Goal: Transaction & Acquisition: Purchase product/service

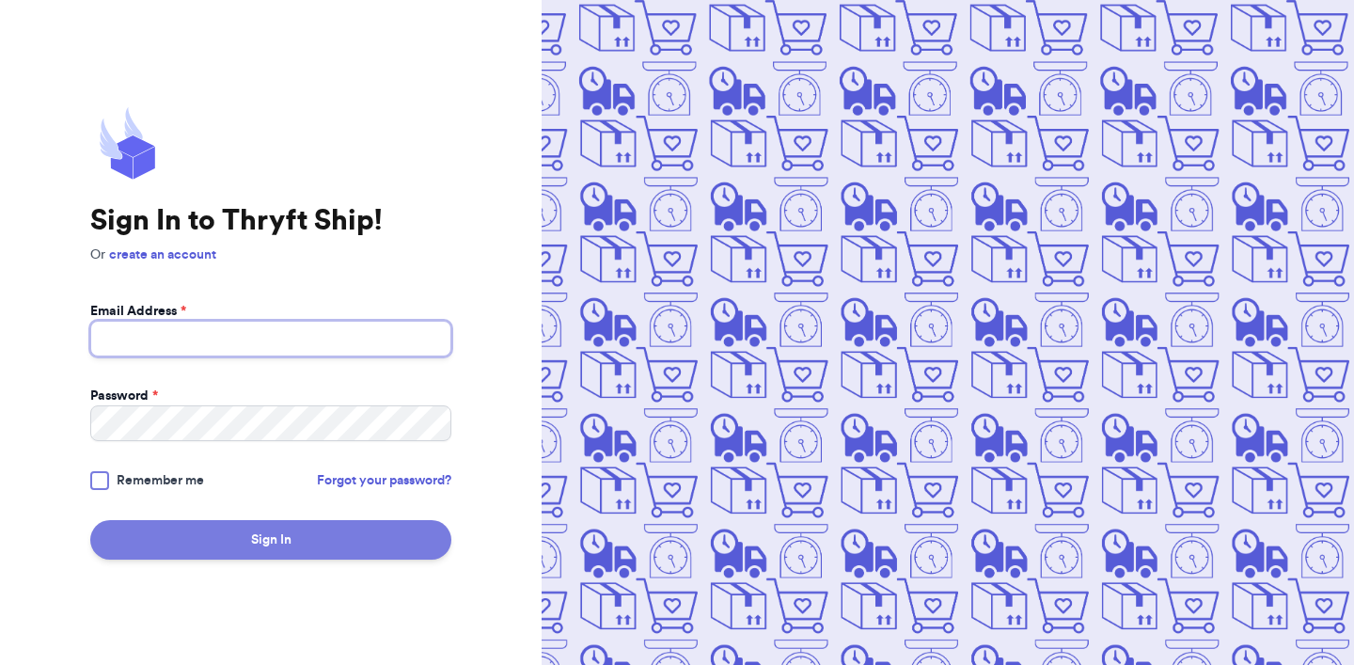
type input "[EMAIL_ADDRESS][DOMAIN_NAME]"
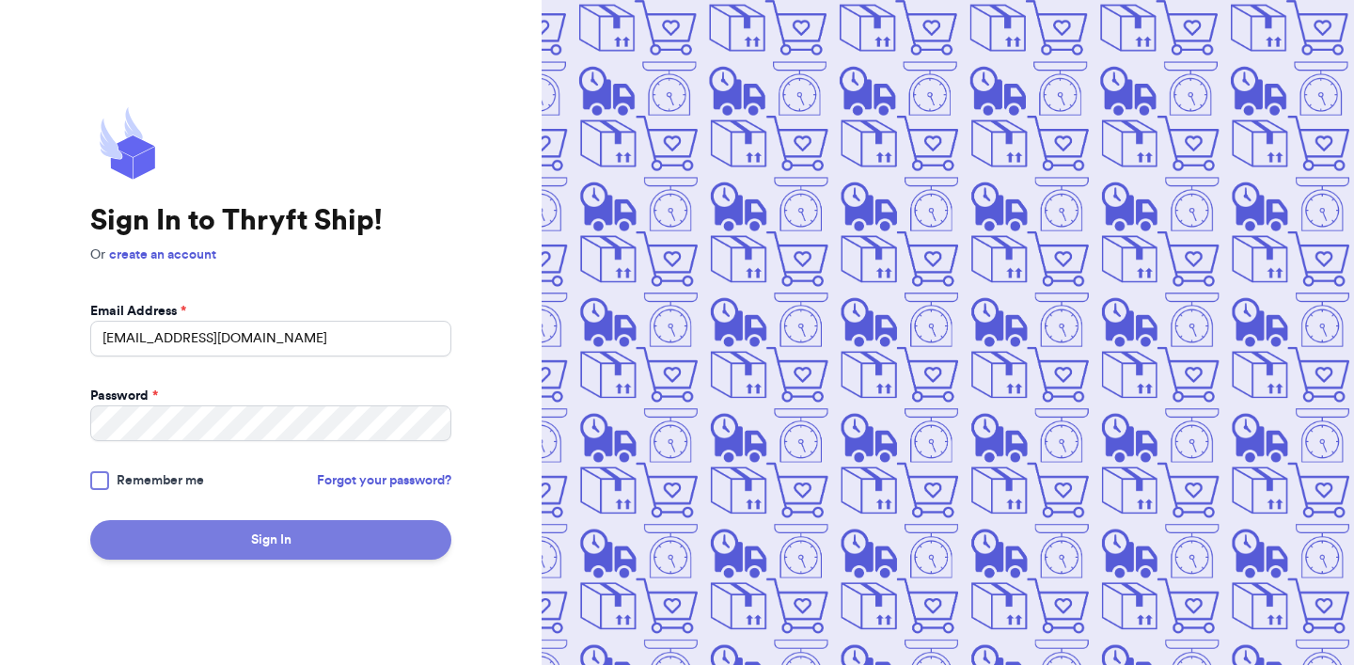
click at [166, 544] on button "Sign In" at bounding box center [270, 539] width 361 height 39
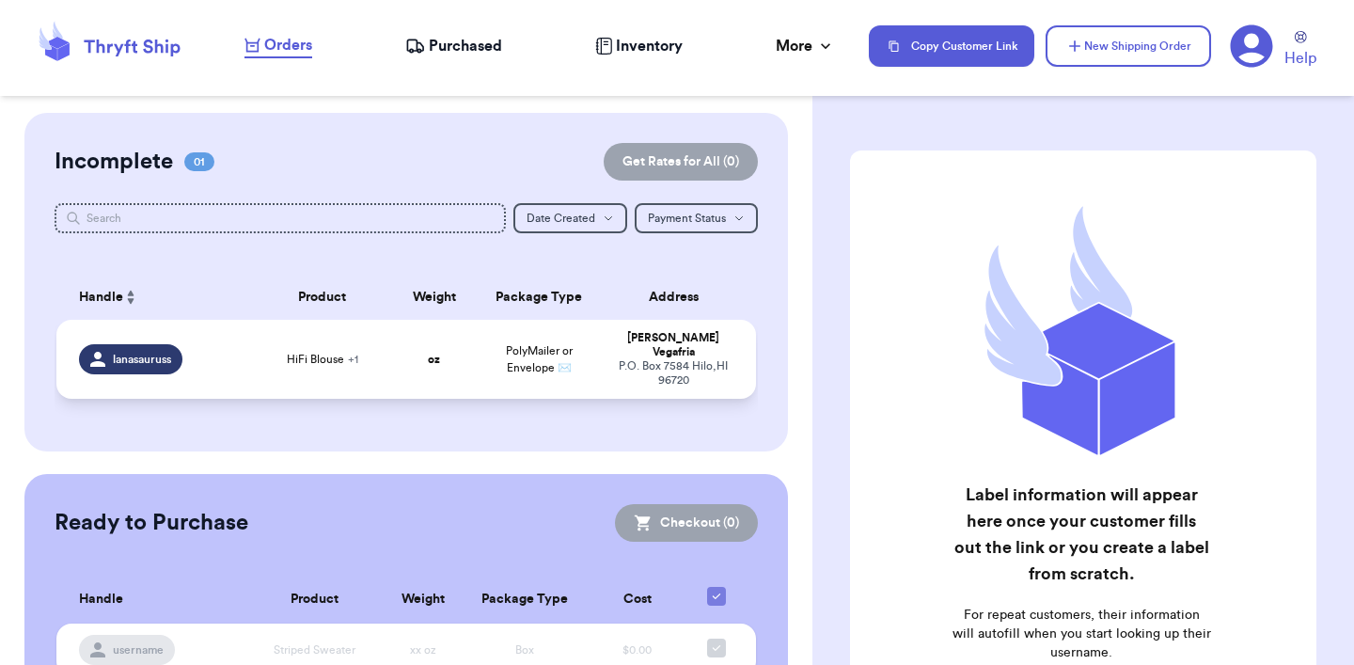
click at [474, 371] on td "oz" at bounding box center [434, 359] width 84 height 79
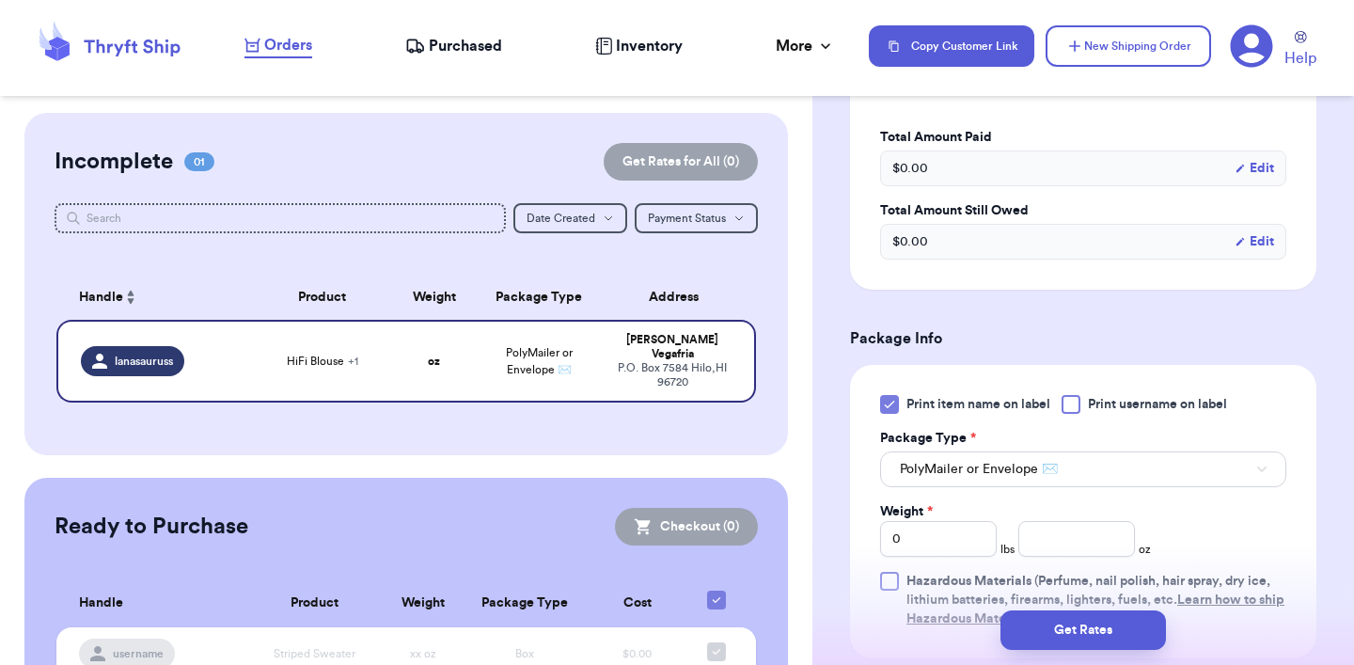
scroll to position [701, 0]
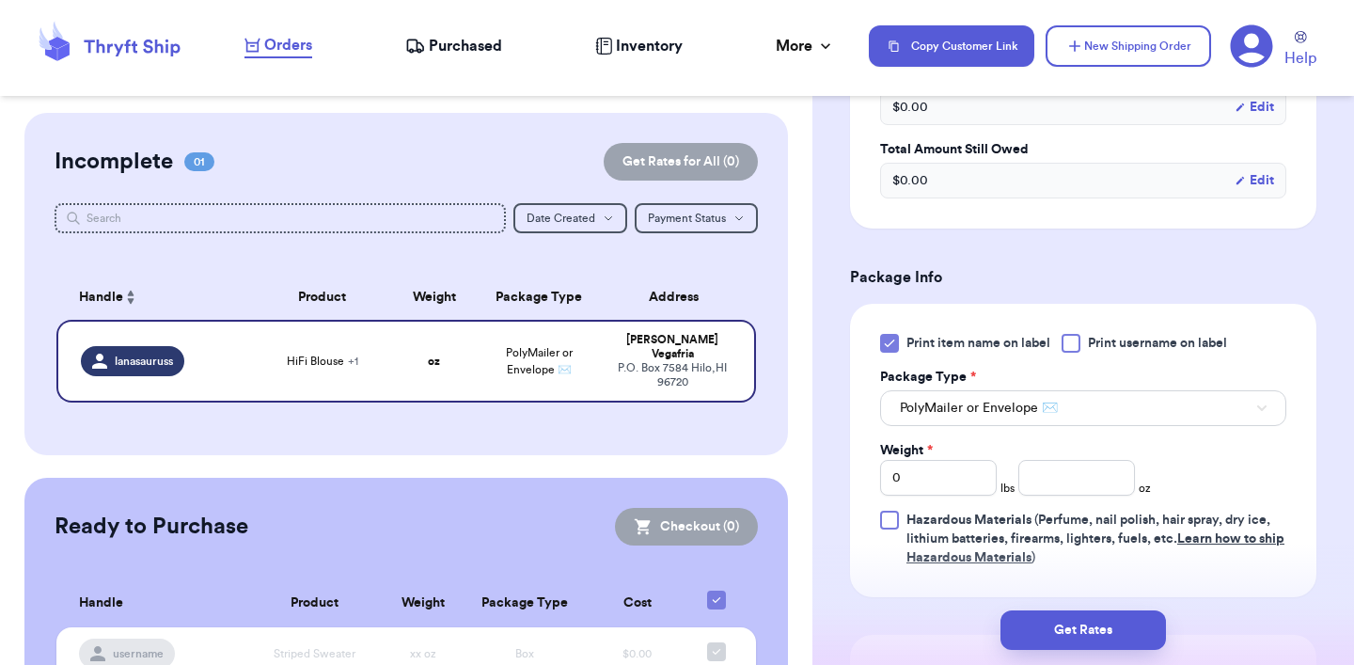
click at [882, 340] on icon at bounding box center [889, 343] width 15 height 15
click at [0, 0] on input "Print item name on label" at bounding box center [0, 0] width 0 height 0
click at [1081, 487] on input "number" at bounding box center [1077, 478] width 117 height 36
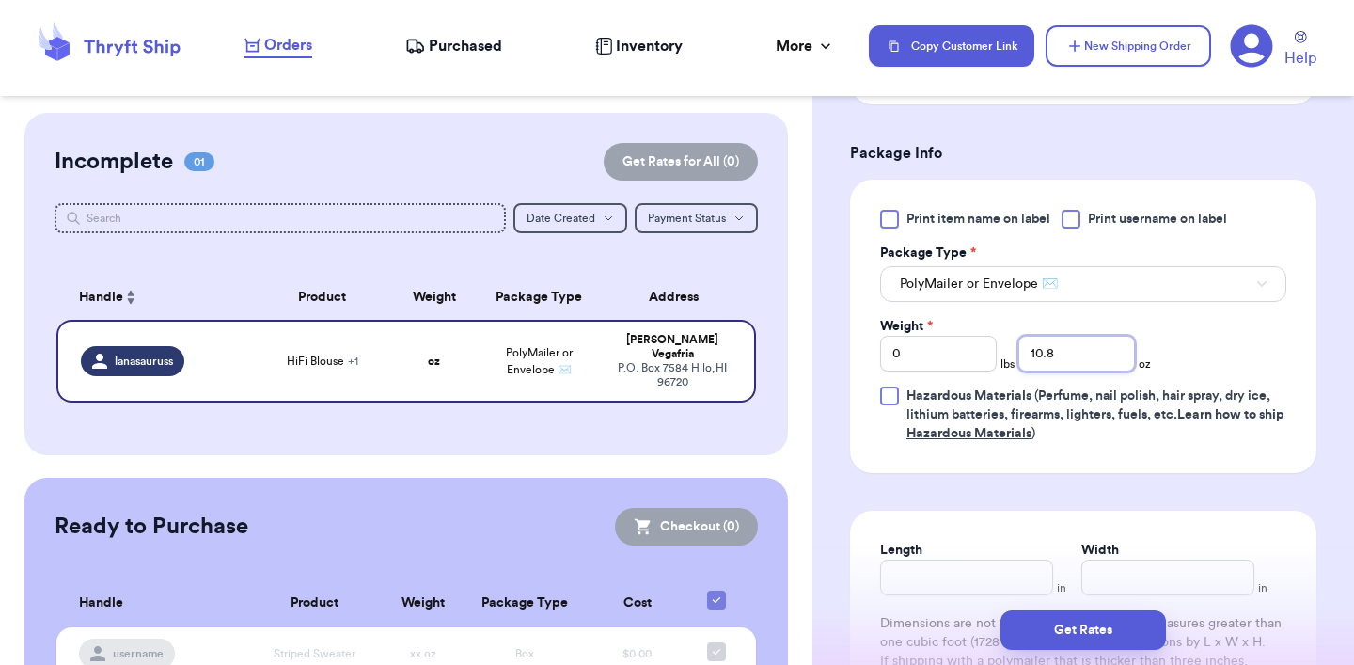
scroll to position [1109, 0]
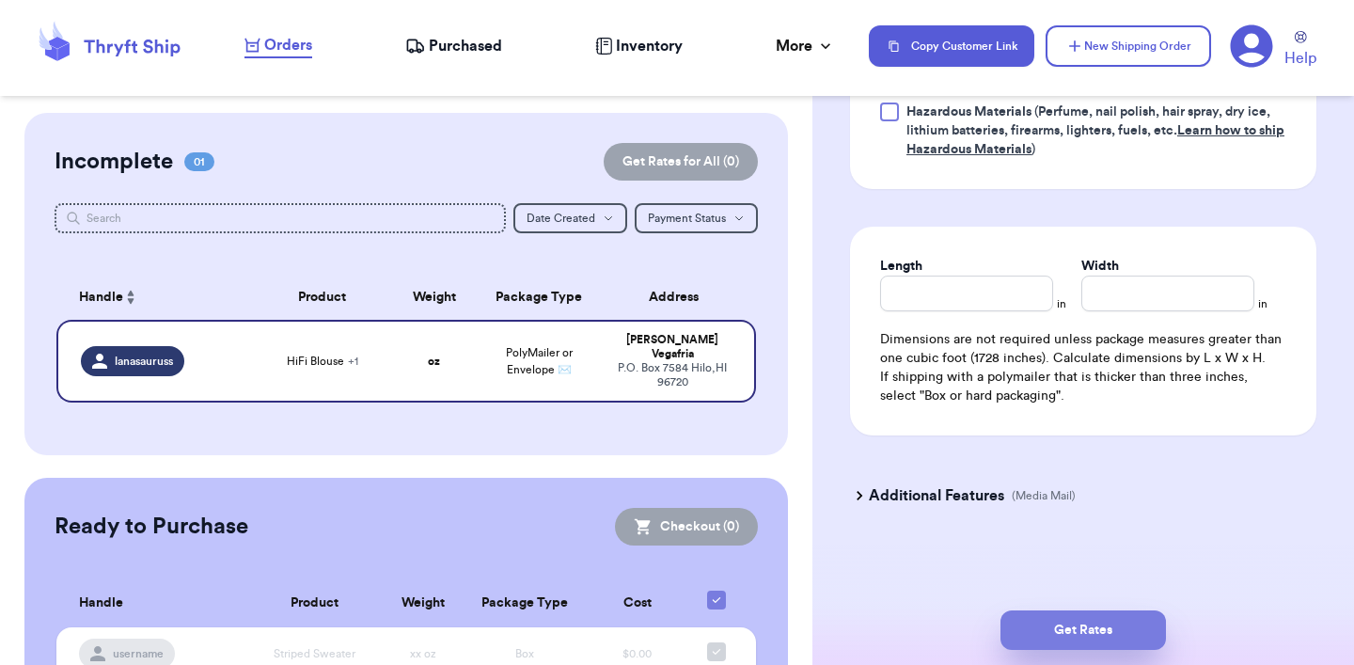
type input "10.8"
click at [1038, 624] on button "Get Rates" at bounding box center [1084, 629] width 166 height 39
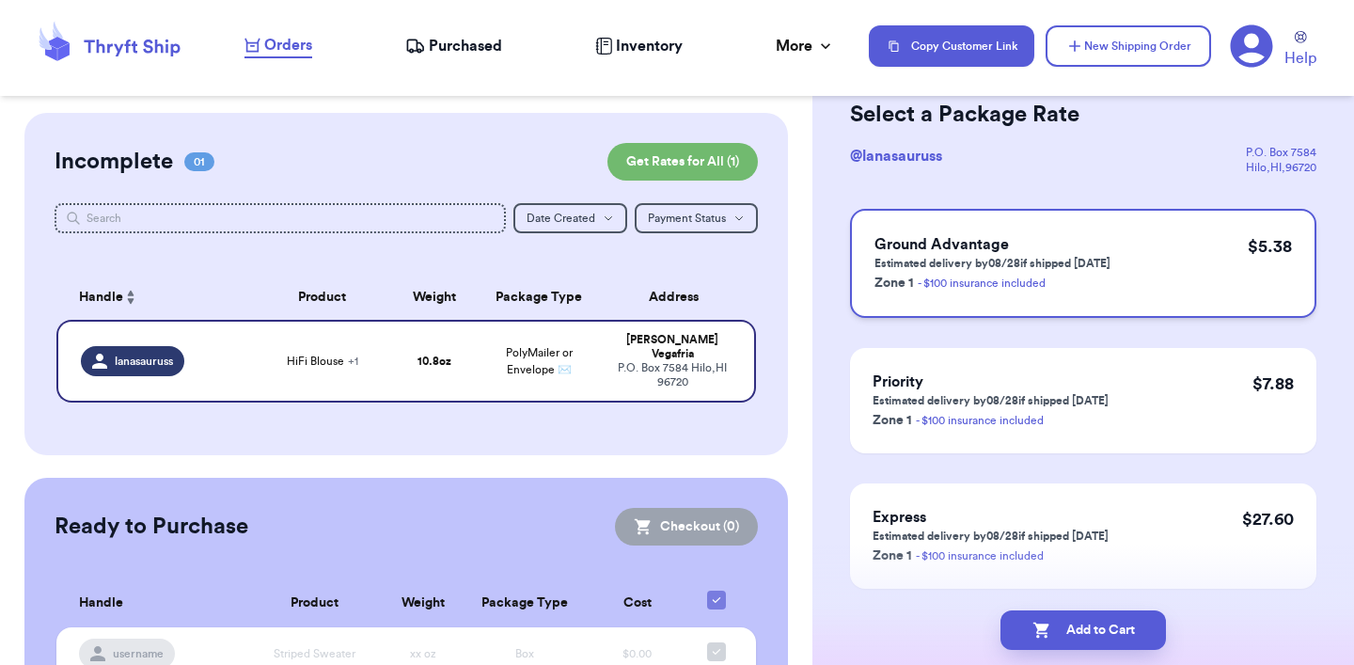
scroll to position [148, 0]
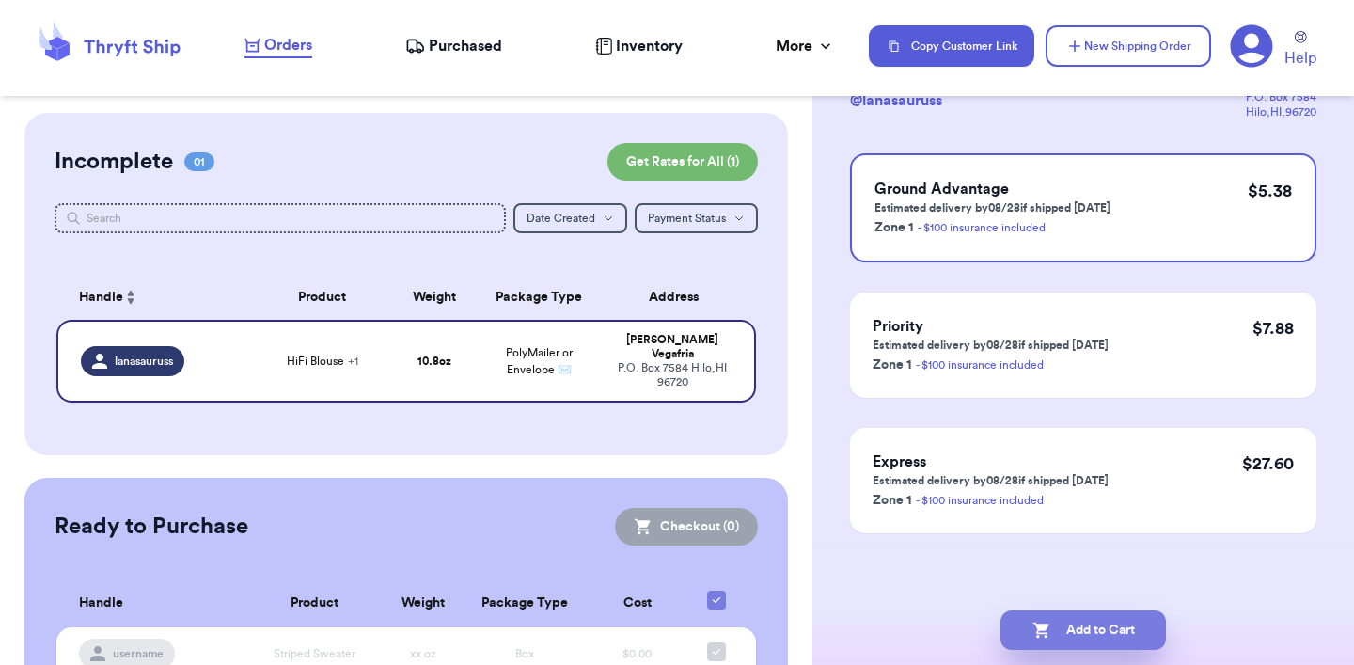
click at [1059, 639] on button "Add to Cart" at bounding box center [1084, 629] width 166 height 39
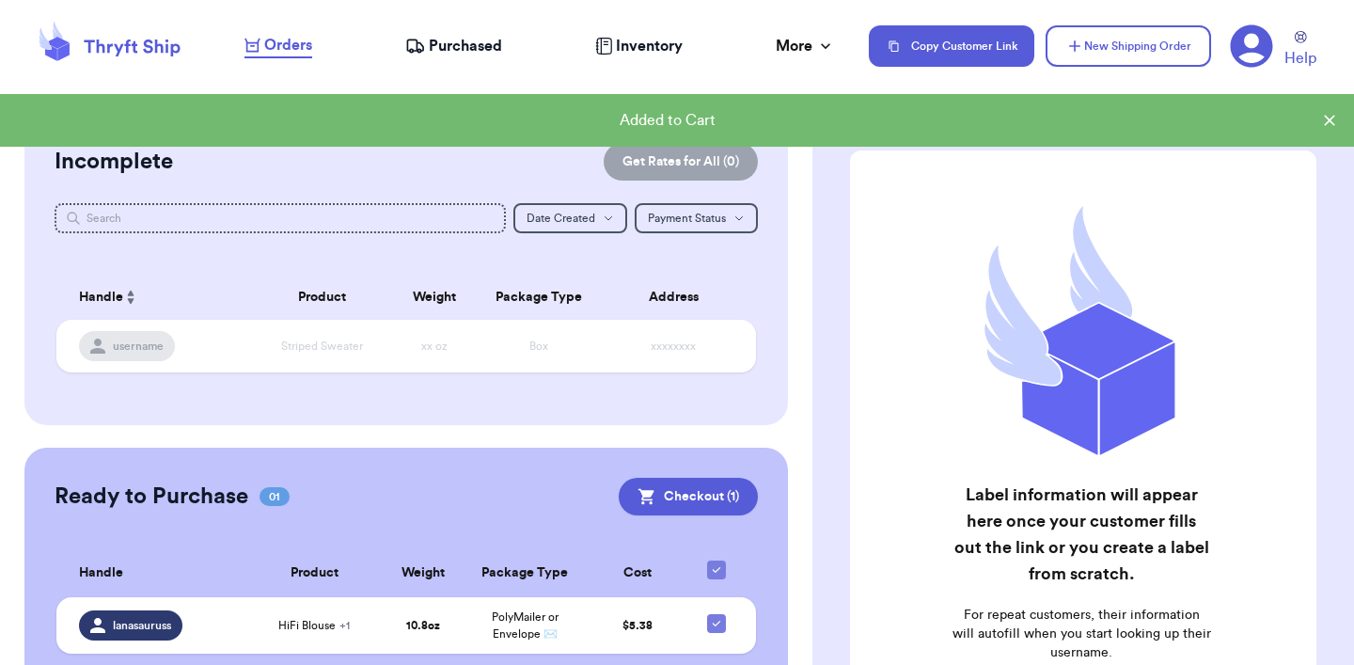
scroll to position [182, 0]
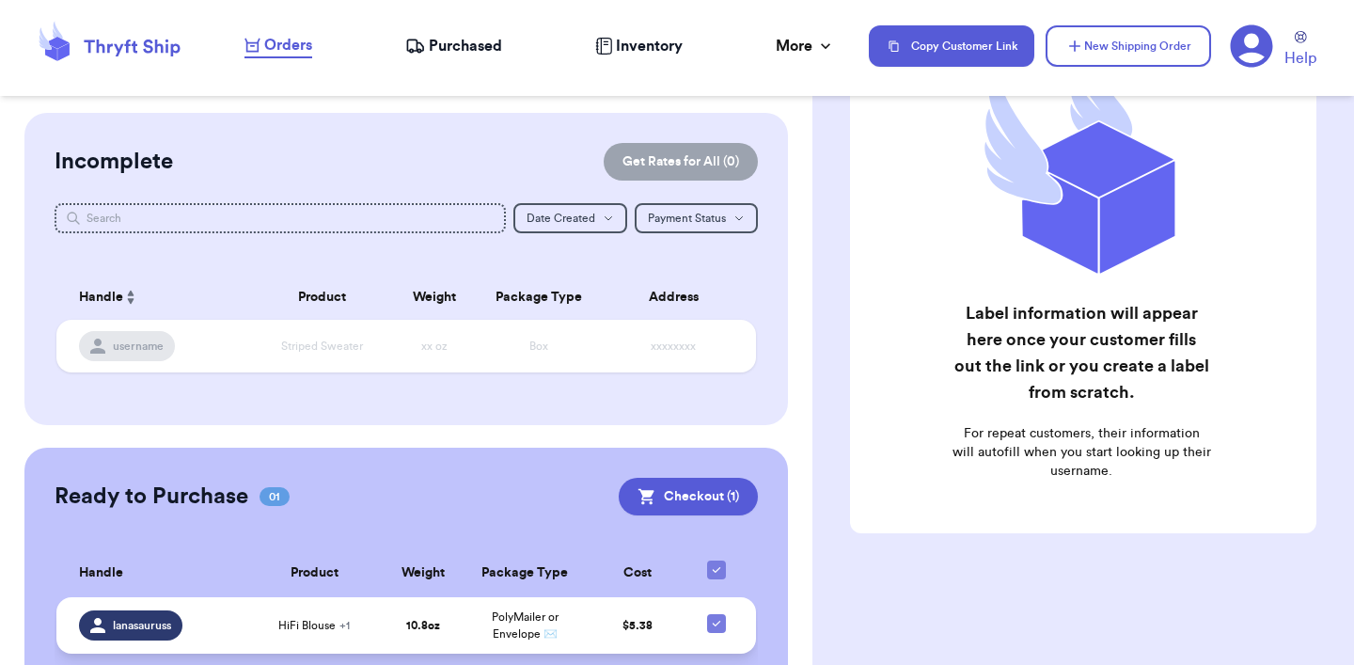
click at [541, 631] on span "PolyMailer or Envelope ✉️" at bounding box center [525, 625] width 67 height 28
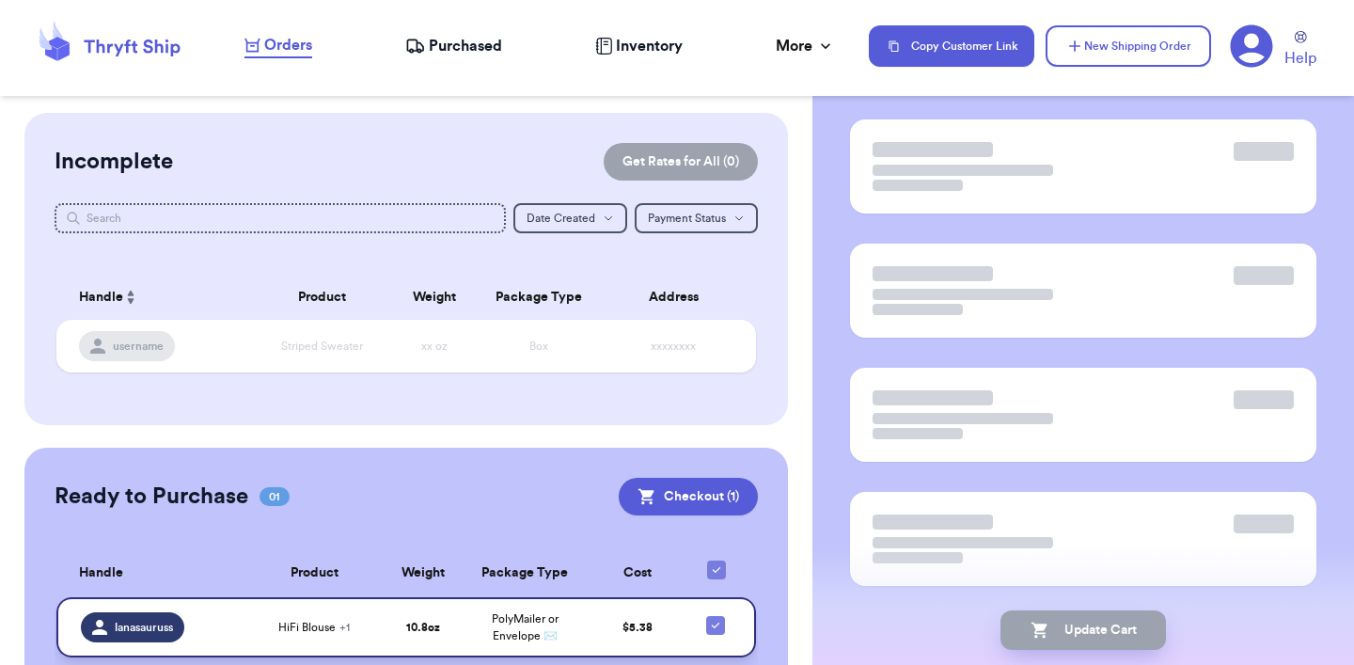
scroll to position [148, 0]
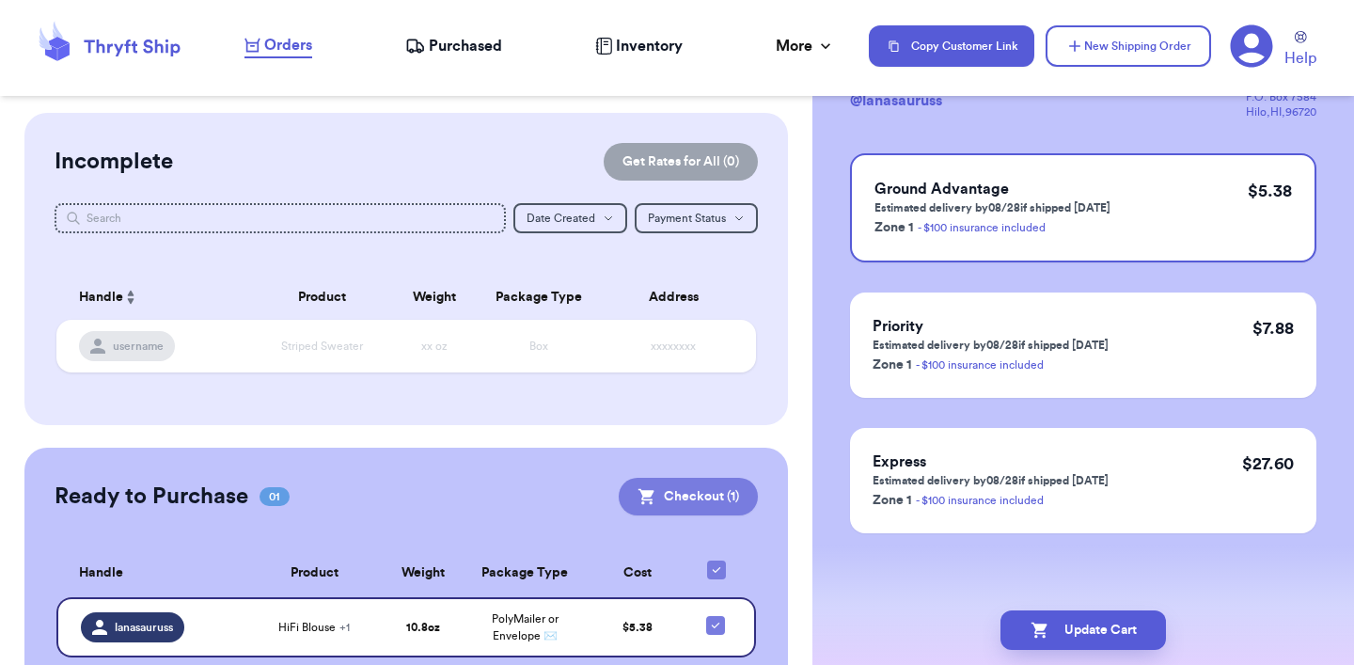
click at [657, 494] on button "Checkout ( 1 )" at bounding box center [688, 497] width 139 height 38
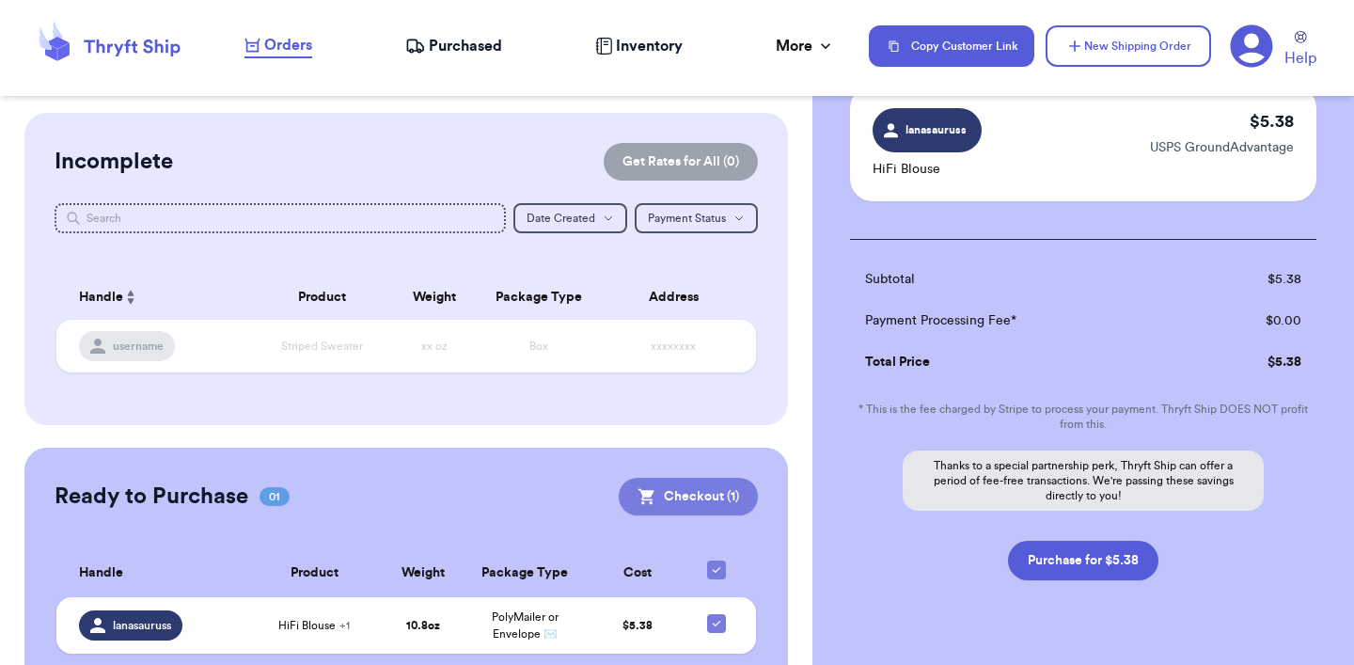
scroll to position [182, 0]
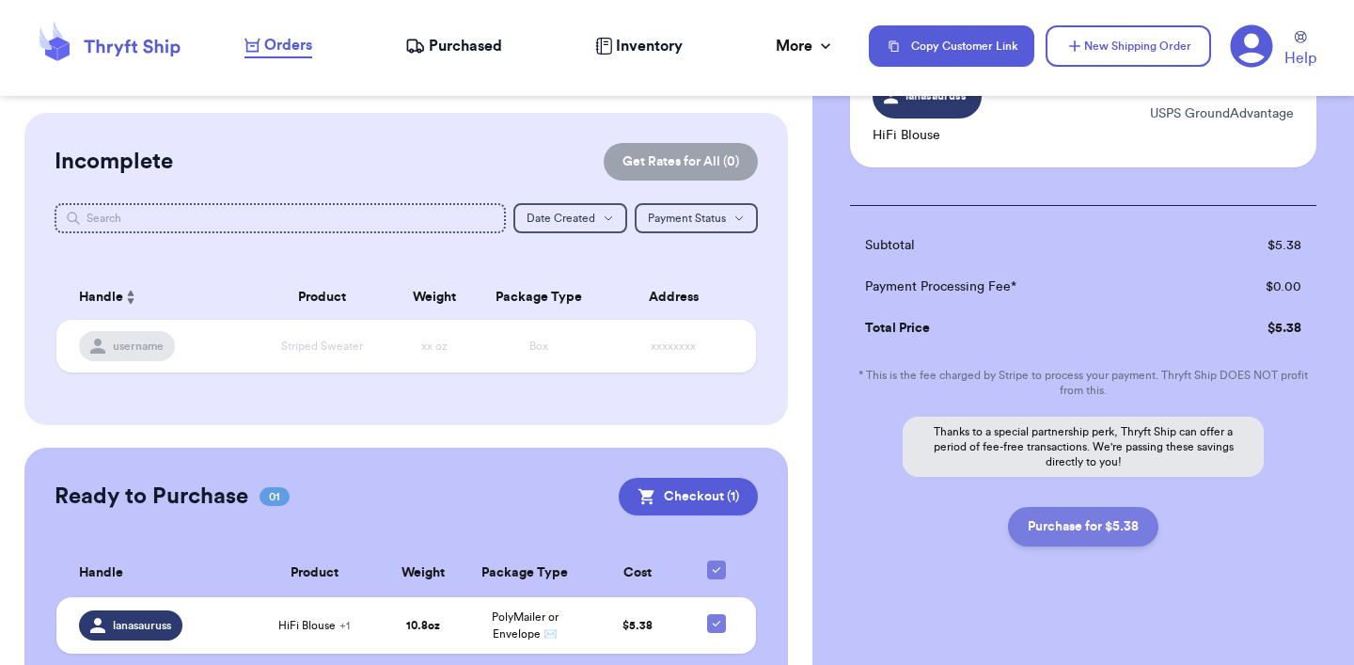
click at [1041, 533] on button "Purchase for $5.38" at bounding box center [1083, 526] width 150 height 39
checkbox input "false"
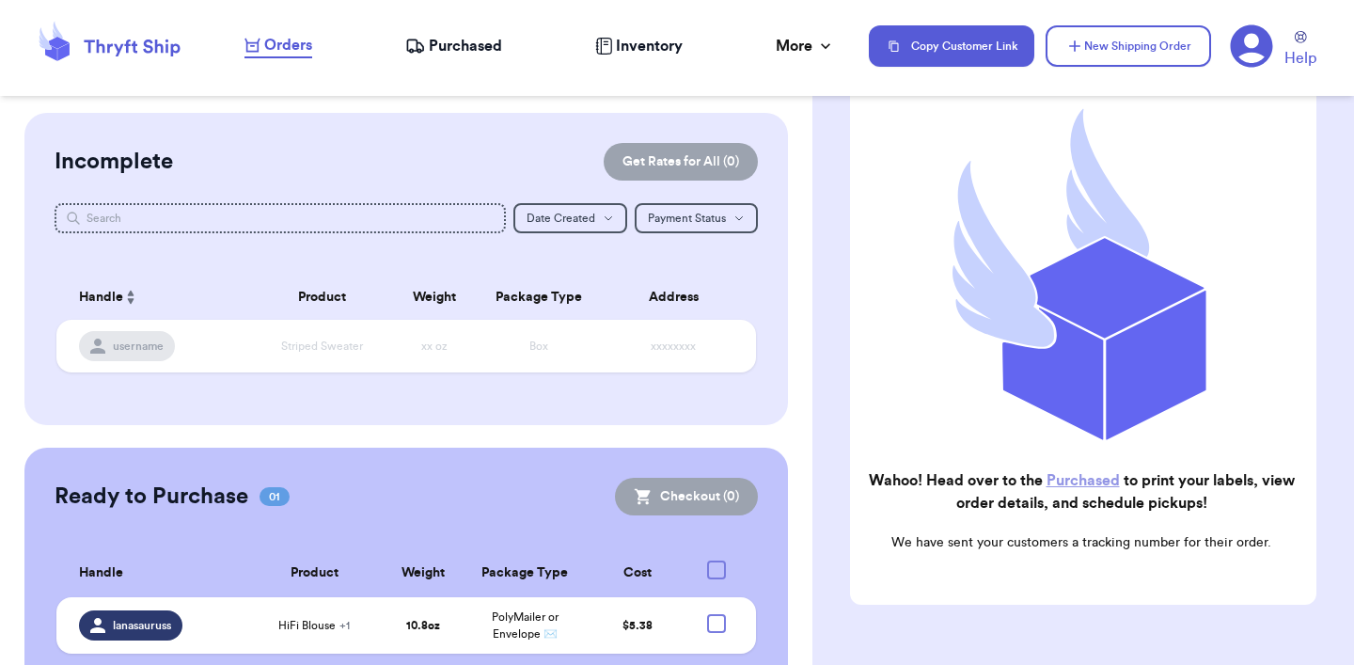
checkbox input "true"
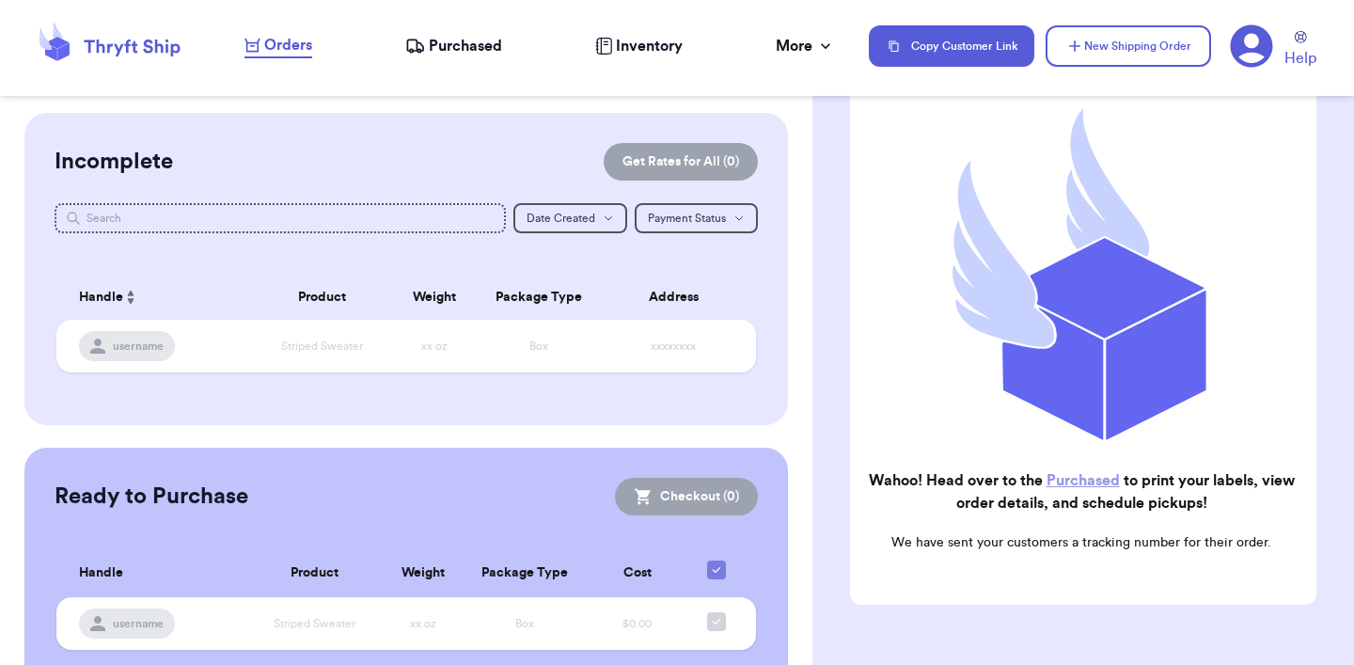
click at [1057, 479] on link "Purchased" at bounding box center [1083, 480] width 73 height 15
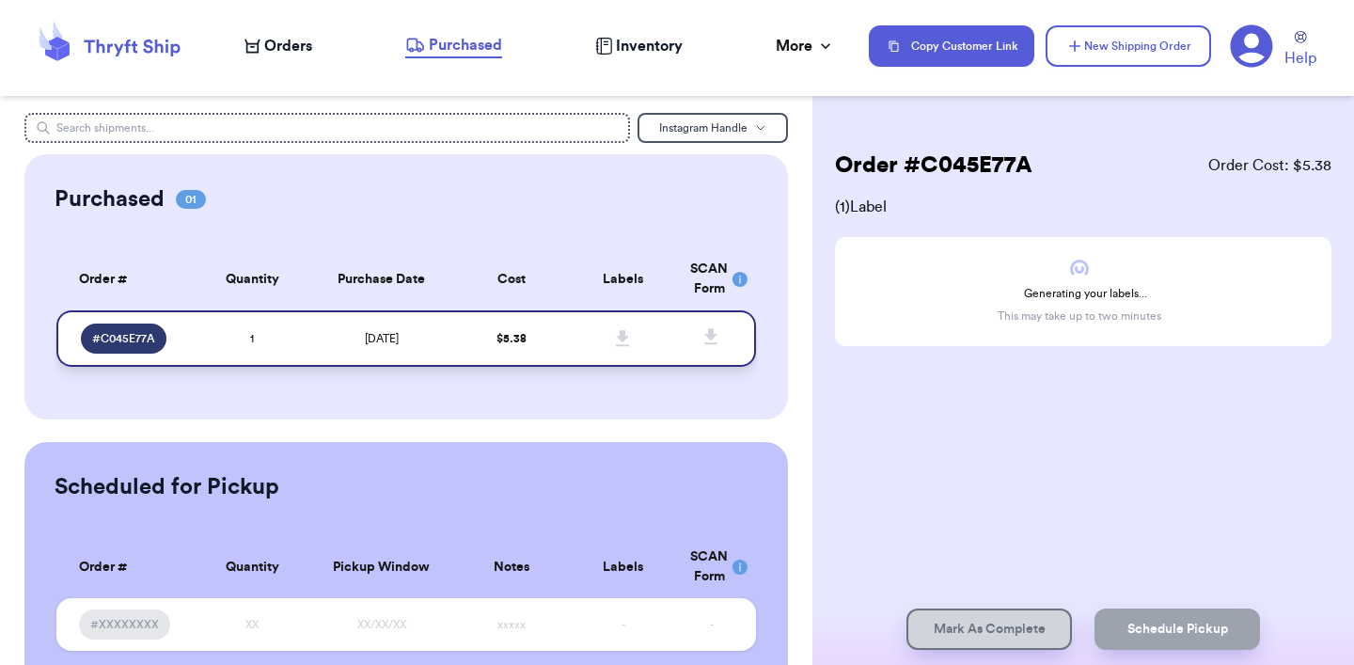
click at [559, 331] on td "$ 5.38" at bounding box center [511, 338] width 112 height 56
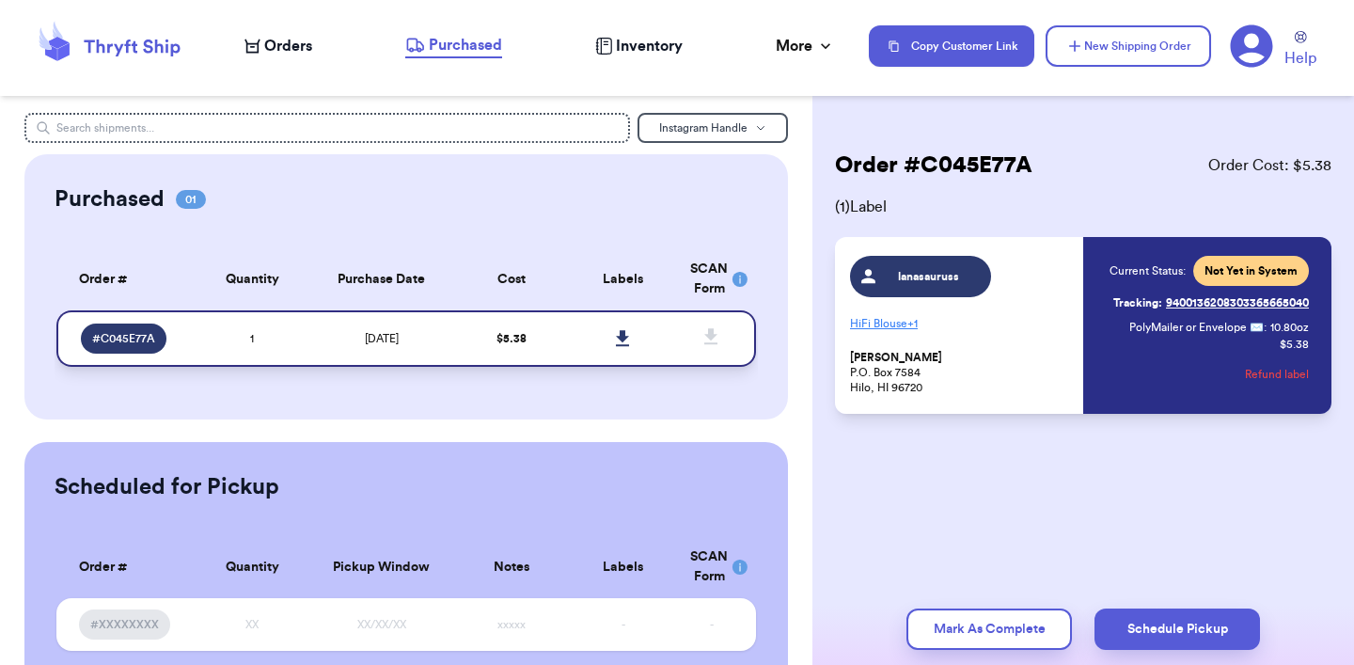
click at [619, 334] on icon at bounding box center [623, 338] width 14 height 17
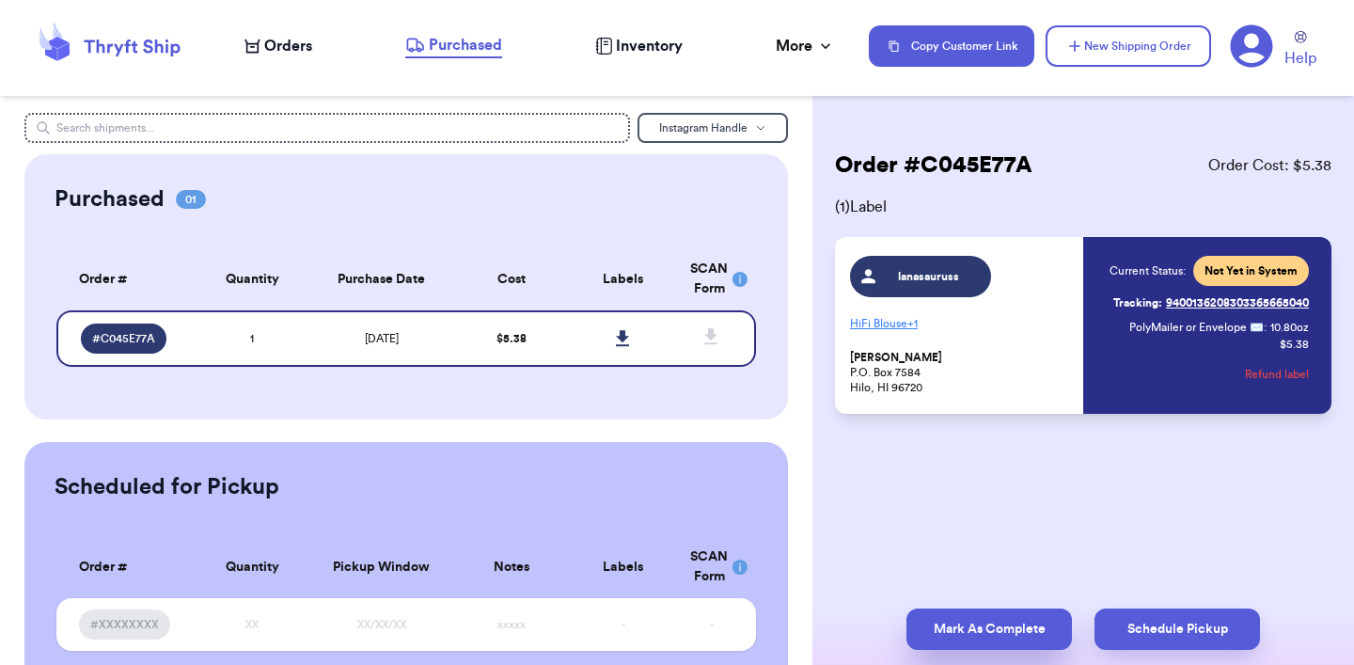
click at [948, 632] on button "Mark As Complete" at bounding box center [990, 628] width 166 height 41
